Goal: Task Accomplishment & Management: Use online tool/utility

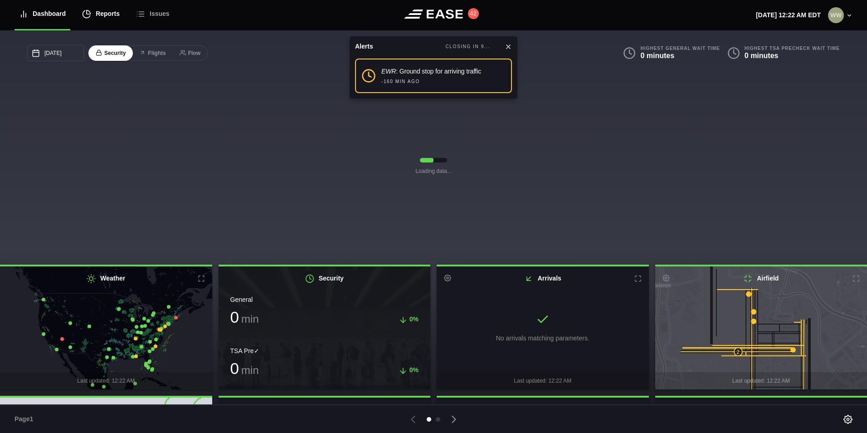
click at [112, 12] on div "Reports" at bounding box center [101, 14] width 38 height 30
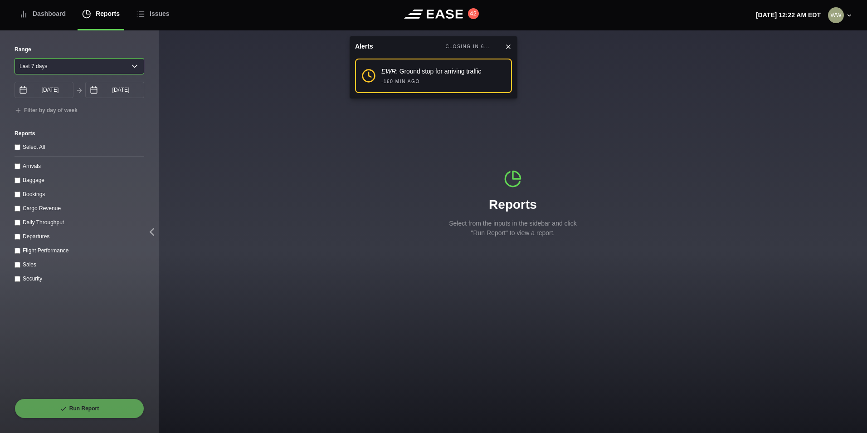
click at [74, 60] on select "[DATE] Last 7 days Last 14 days Last 30 days Last 6 weeks" at bounding box center [80, 66] width 130 height 16
select select "1"
click at [15, 58] on select "[DATE] Last 7 days Last 14 days Last 30 days Last 6 weeks" at bounding box center [80, 66] width 130 height 16
type input "[DATE]"
click at [18, 169] on input "Arrivals" at bounding box center [18, 166] width 6 height 6
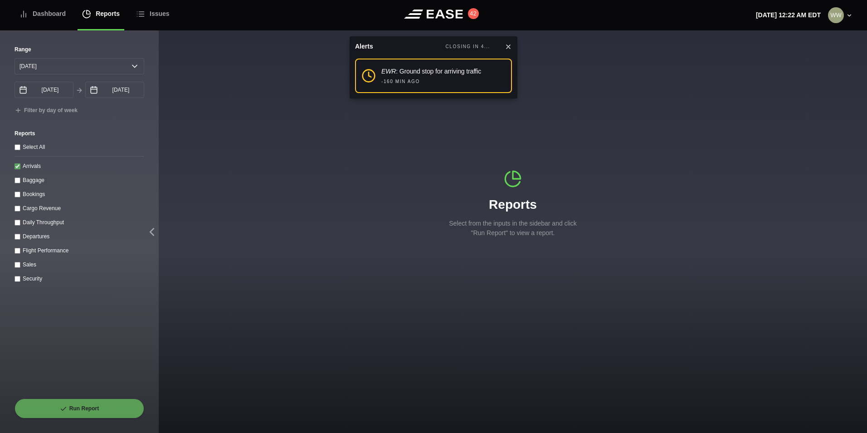
checkbox input "true"
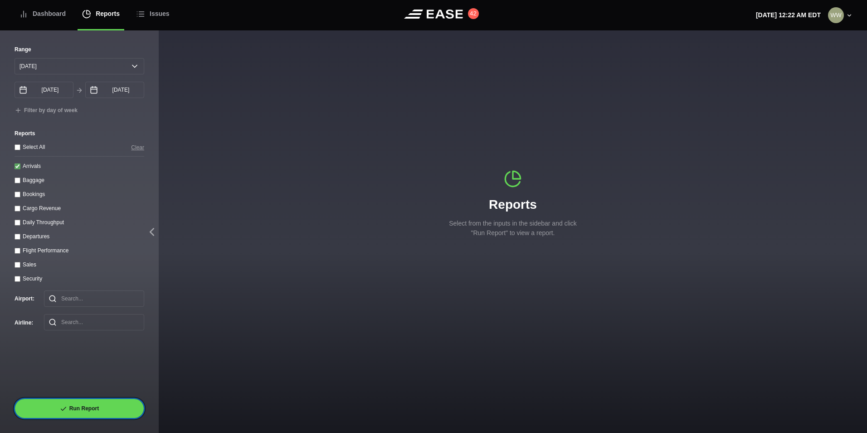
click at [73, 404] on button "Run Report" at bounding box center [80, 408] width 130 height 20
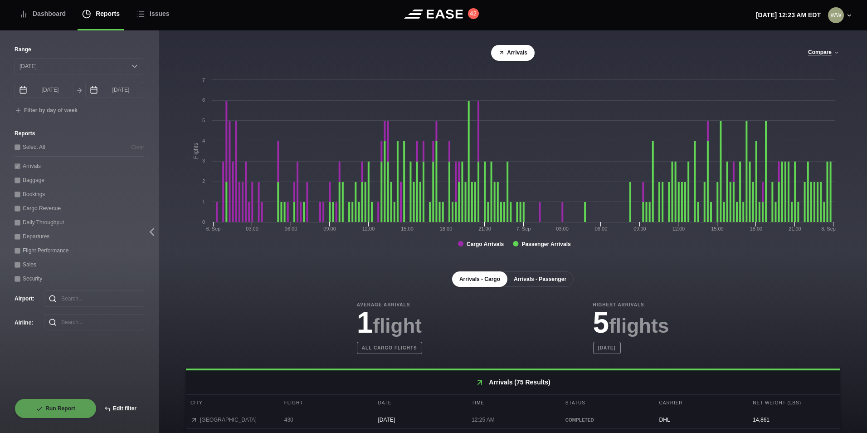
click at [534, 280] on button "Arrivals - Passenger" at bounding box center [539, 278] width 67 height 15
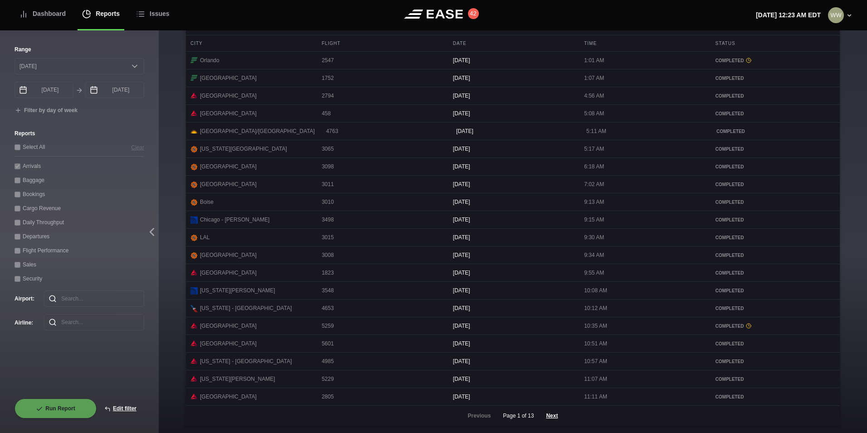
scroll to position [371, 0]
click at [553, 414] on button "Next" at bounding box center [551, 415] width 27 height 20
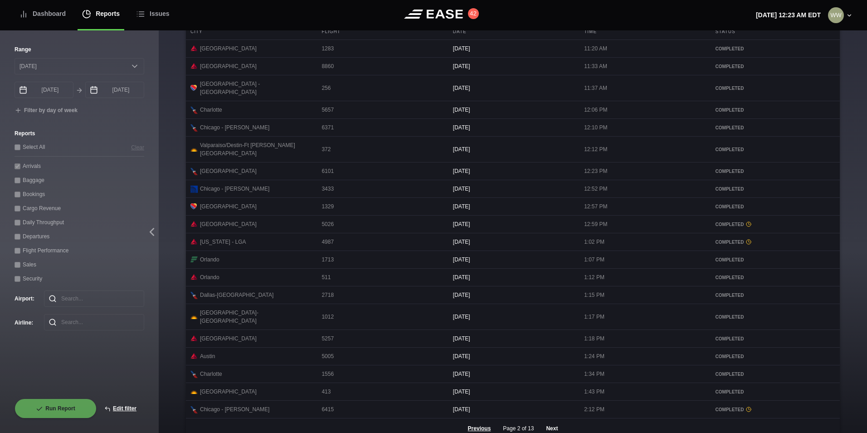
click at [546, 418] on button "Next" at bounding box center [551, 428] width 27 height 20
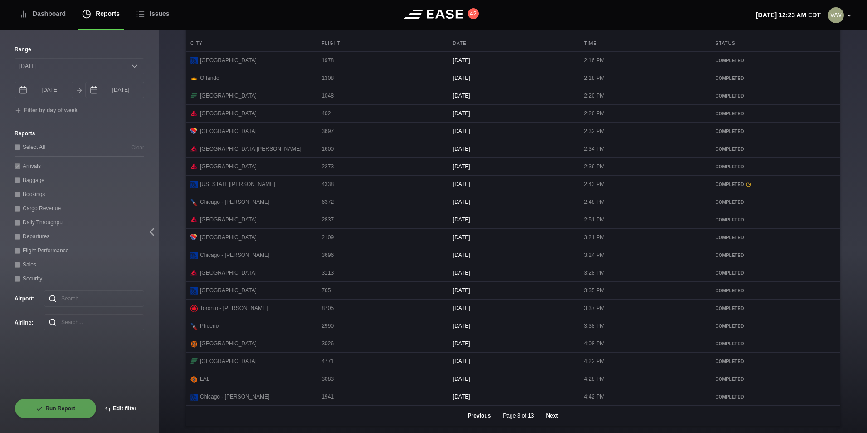
click at [549, 412] on button "Next" at bounding box center [551, 415] width 27 height 20
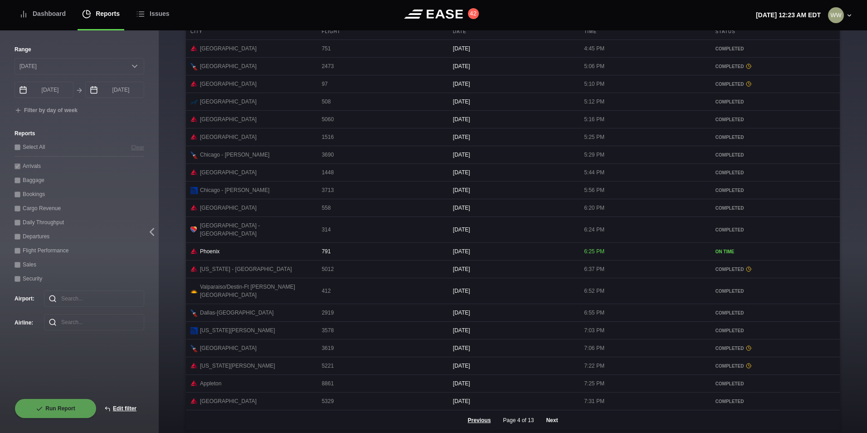
click at [550, 414] on button "Next" at bounding box center [551, 420] width 27 height 20
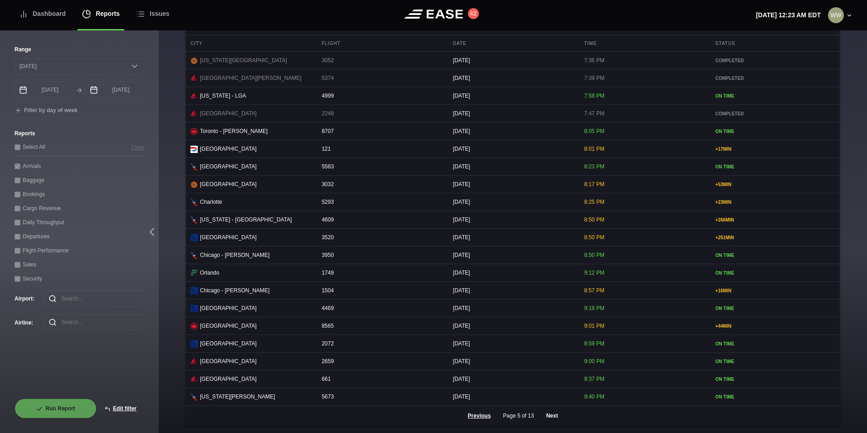
click at [549, 414] on button "Next" at bounding box center [551, 415] width 27 height 20
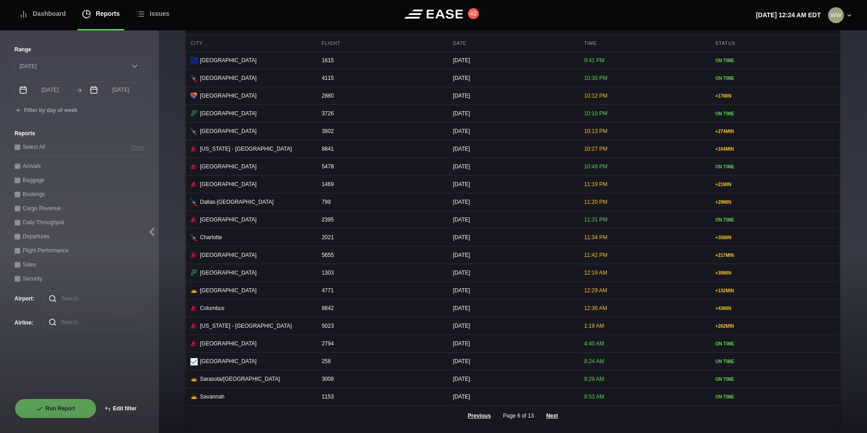
click at [119, 408] on button "Edit filter" at bounding box center [121, 408] width 48 height 20
select select "0"
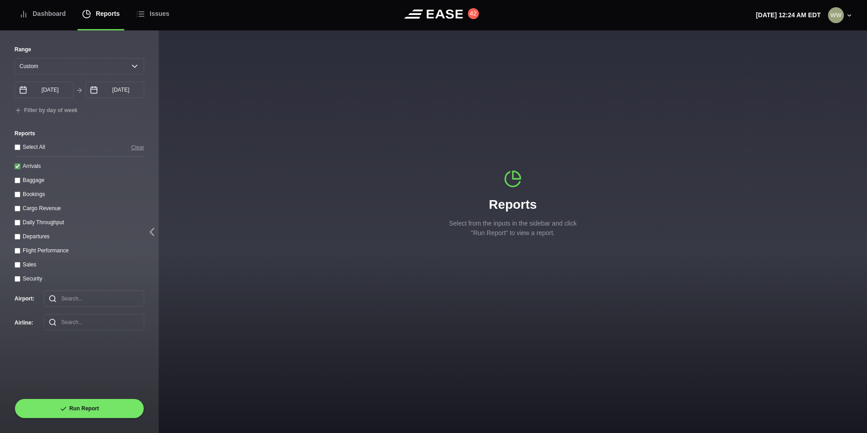
drag, startPoint x: 15, startPoint y: 169, endPoint x: 14, endPoint y: 159, distance: 9.7
click at [15, 169] on input "Arrivals" at bounding box center [18, 166] width 6 height 6
checkbox input "false"
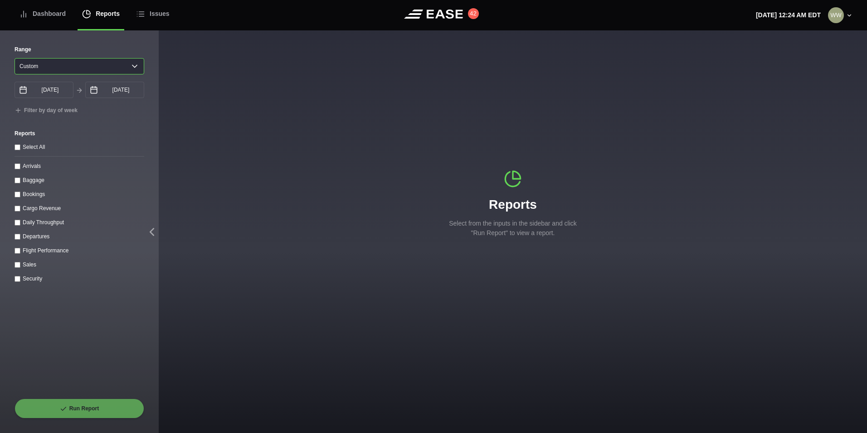
click at [43, 67] on select "[DATE] Last 7 days Last 14 days Last 30 days Last 6 weeks Custom" at bounding box center [80, 66] width 130 height 16
select select "1"
click at [15, 58] on select "[DATE] Last 7 days Last 14 days Last 30 days Last 6 weeks Custom" at bounding box center [80, 66] width 130 height 16
click at [16, 239] on input "Departures" at bounding box center [18, 236] width 6 height 6
checkbox input "true"
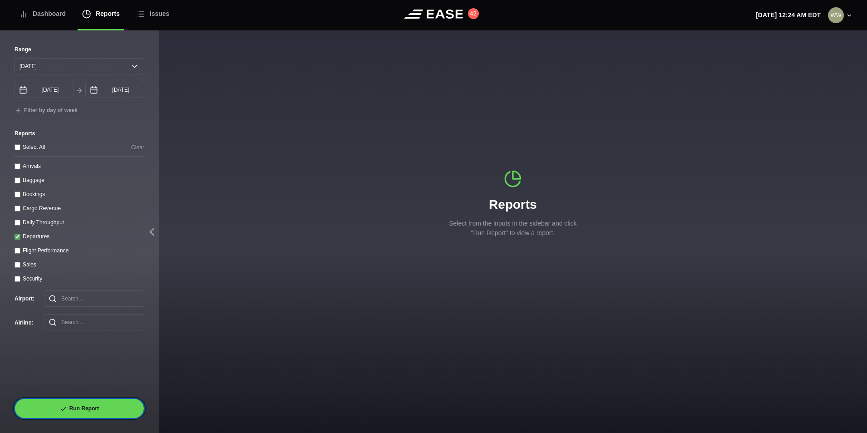
click at [86, 413] on button "Run Report" at bounding box center [80, 408] width 130 height 20
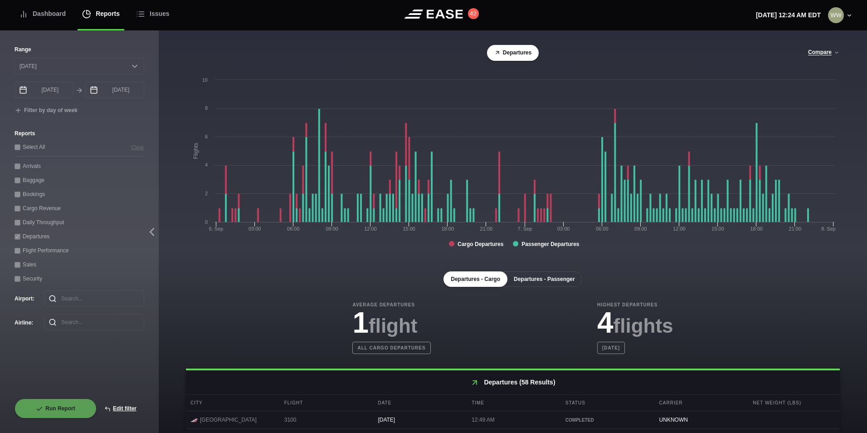
click at [537, 283] on button "Departures - Passenger" at bounding box center [544, 278] width 76 height 15
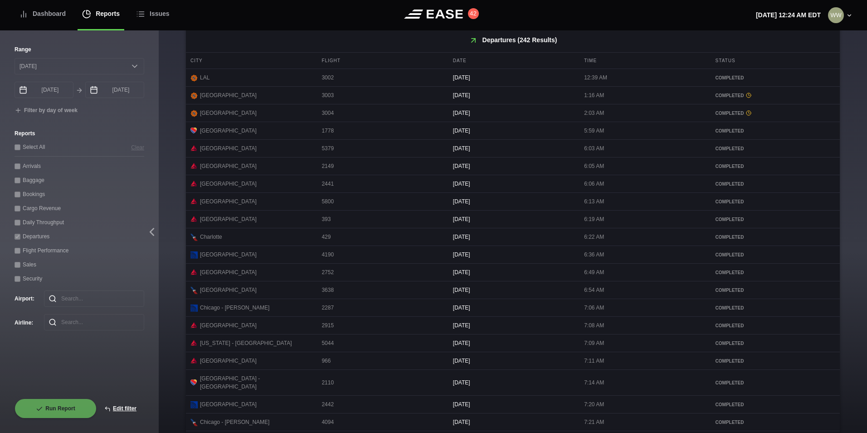
scroll to position [371, 0]
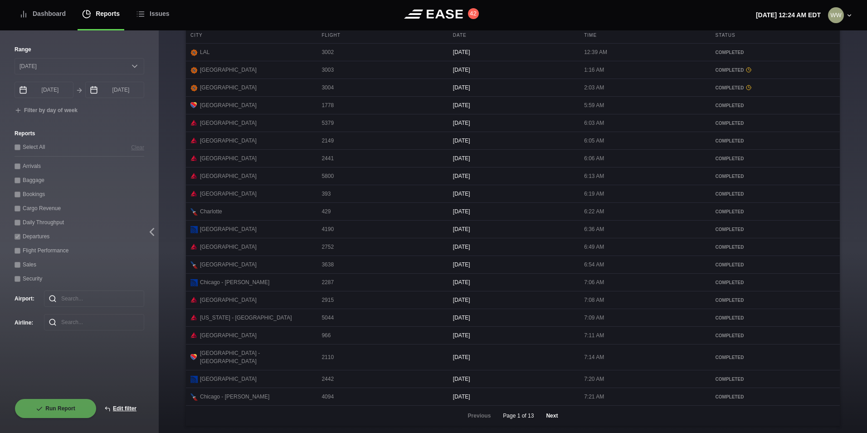
click at [549, 414] on button "Next" at bounding box center [551, 415] width 27 height 20
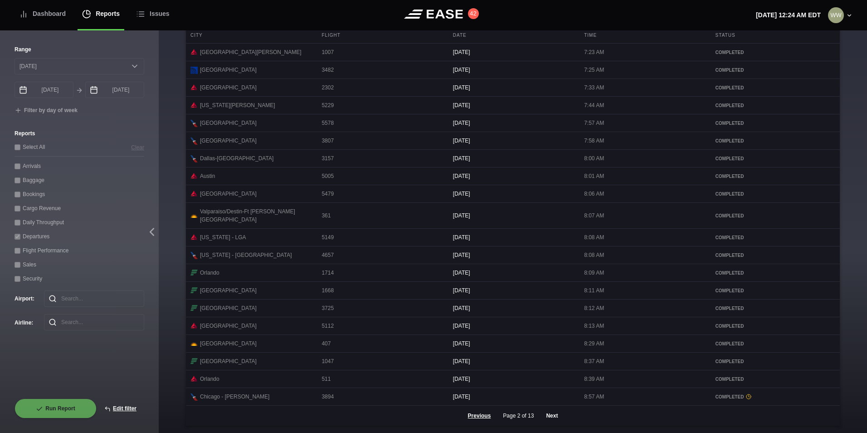
click at [538, 419] on button "Next" at bounding box center [551, 415] width 27 height 20
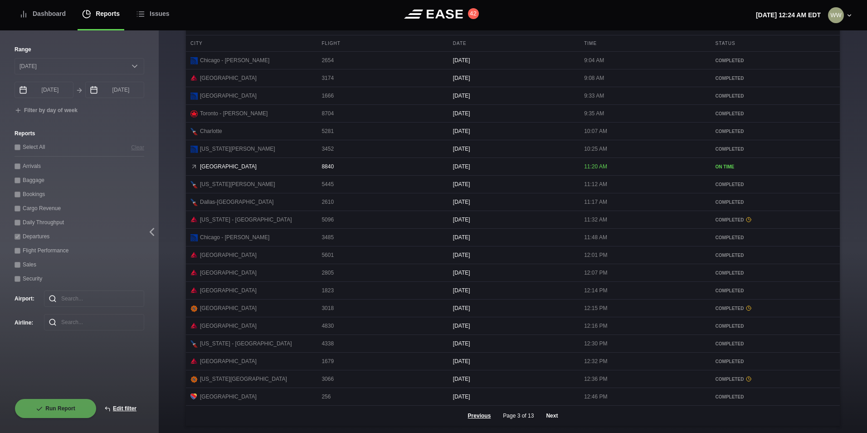
click at [553, 415] on button "Next" at bounding box center [551, 415] width 27 height 20
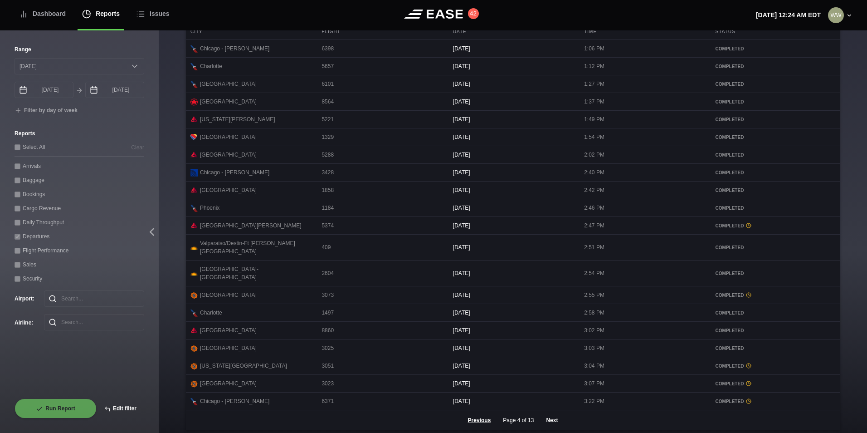
click at [551, 417] on button "Next" at bounding box center [551, 420] width 27 height 20
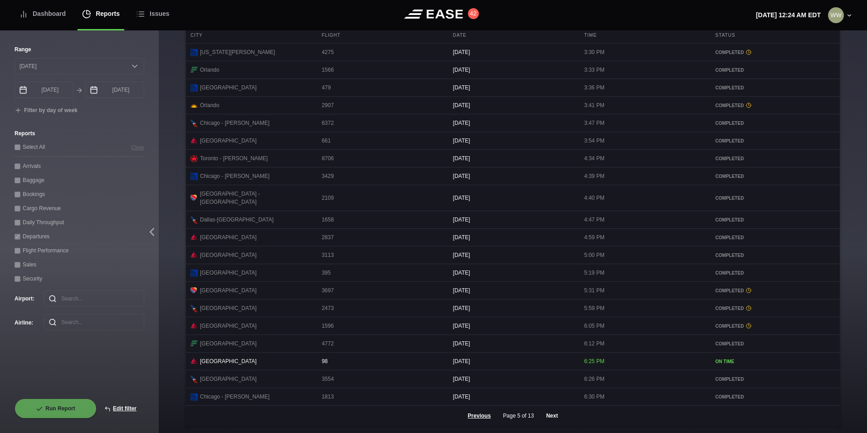
click at [553, 415] on button "Next" at bounding box center [551, 415] width 27 height 20
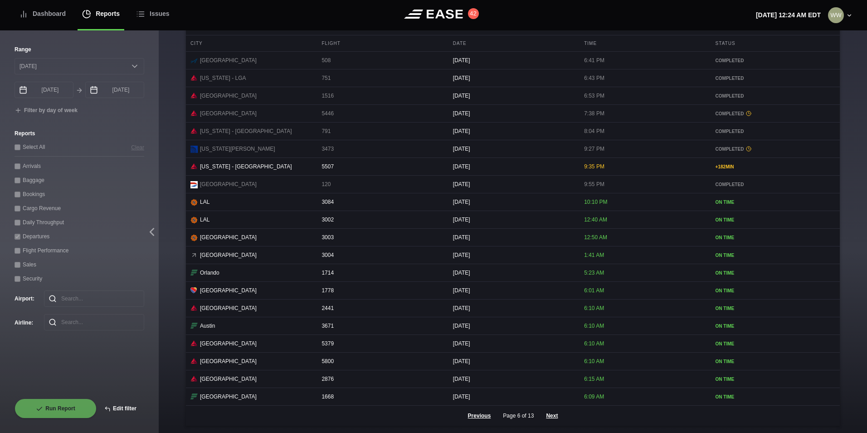
click at [120, 412] on button "Edit filter" at bounding box center [121, 408] width 48 height 20
select select "0"
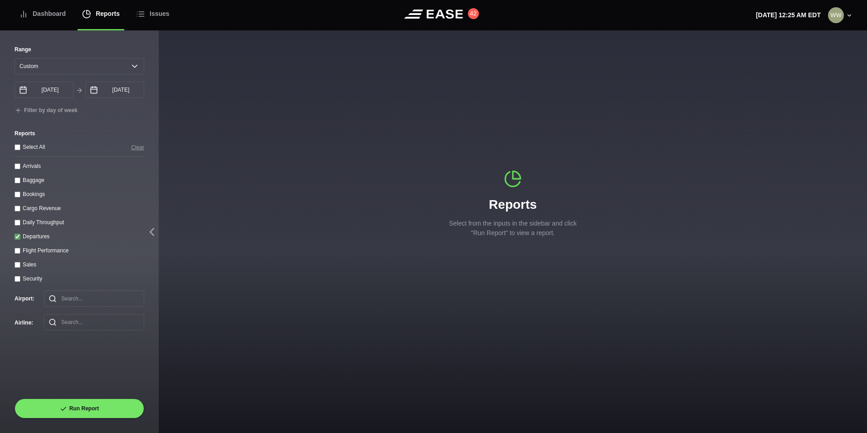
click at [17, 236] on input "Departures" at bounding box center [18, 236] width 6 height 6
checkbox input "false"
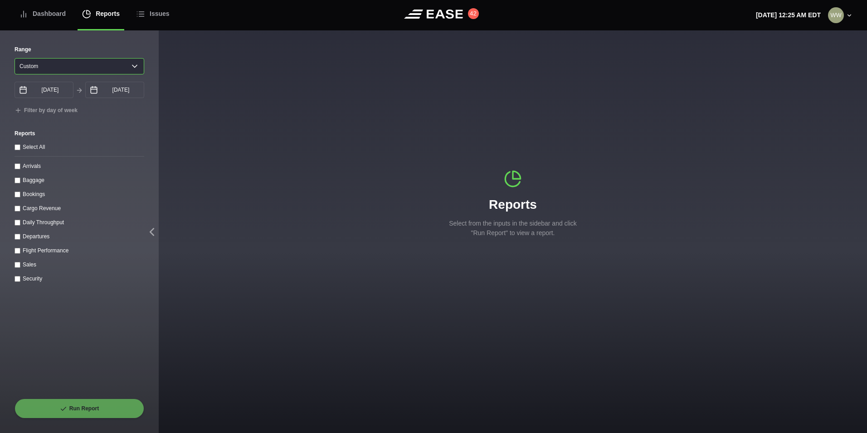
click at [97, 68] on select "[DATE] Last 7 days Last 14 days Last 30 days Last 6 weeks Custom" at bounding box center [80, 66] width 130 height 16
select select "30"
click at [15, 58] on select "[DATE] Last 7 days Last 14 days Last 30 days Last 6 weeks Custom" at bounding box center [80, 66] width 130 height 16
type input "[DATE]"
click at [18, 222] on throughput "Daily Throughput" at bounding box center [18, 222] width 6 height 6
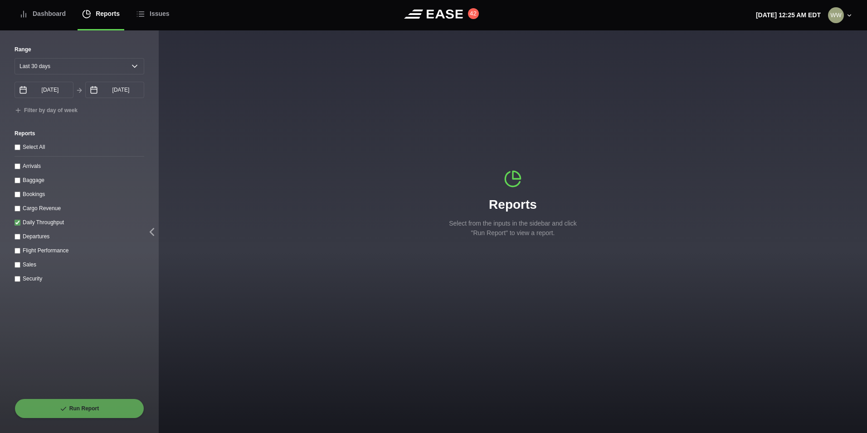
checkbox throughput "true"
click at [85, 401] on button "Run Report" at bounding box center [80, 408] width 130 height 20
select select "30"
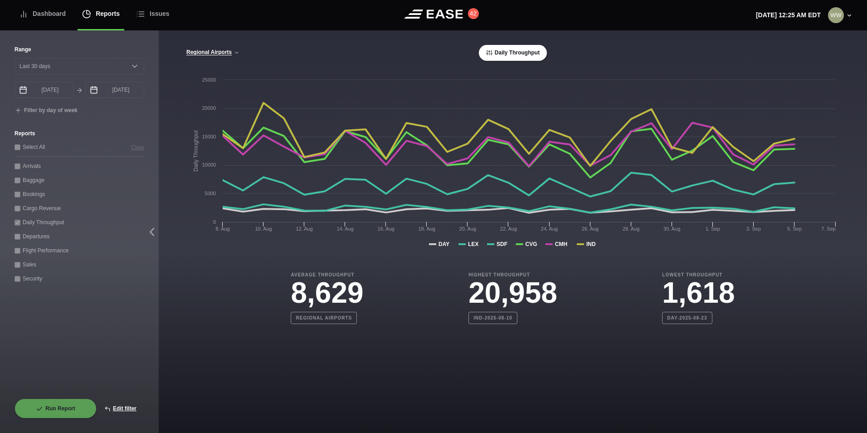
click at [207, 58] on div "[GEOGRAPHIC_DATA] CVG Only All Airports Daily Throughput" at bounding box center [513, 53] width 654 height 16
click at [209, 52] on button "Regional Airports" at bounding box center [213, 52] width 54 height 6
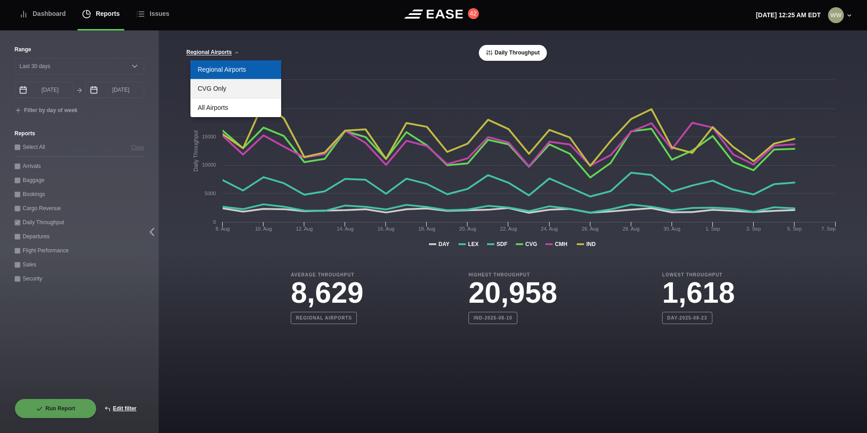
click at [217, 83] on link "CVG Only" at bounding box center [235, 88] width 91 height 19
